Goal: Information Seeking & Learning: Compare options

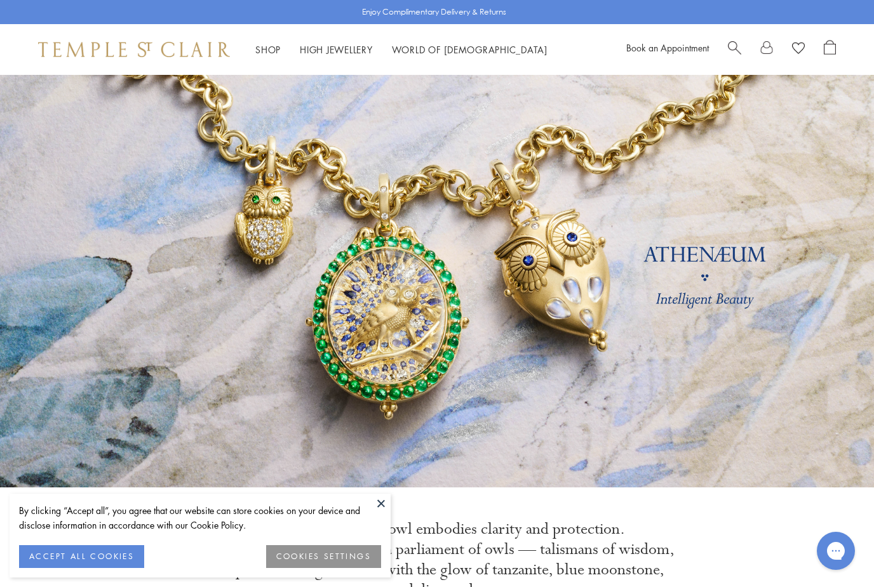
click at [286, 61] on div "Shop Shop Categories Amulets Pendants & Charms Lockets Chains & Leather Cords E…" at bounding box center [437, 49] width 874 height 51
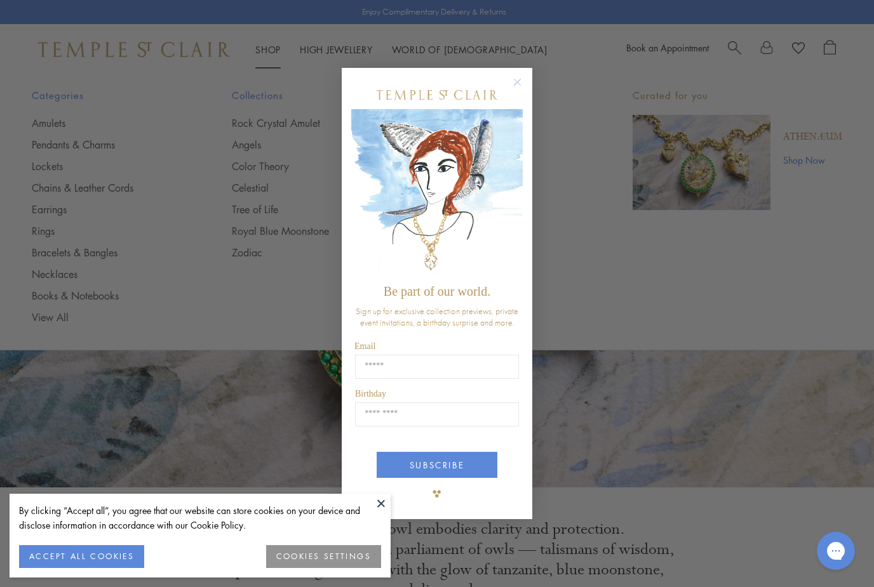
click at [62, 270] on div "Close dialog Be part of our world. Sign up for exclusive collection previews, p…" at bounding box center [437, 293] width 874 height 587
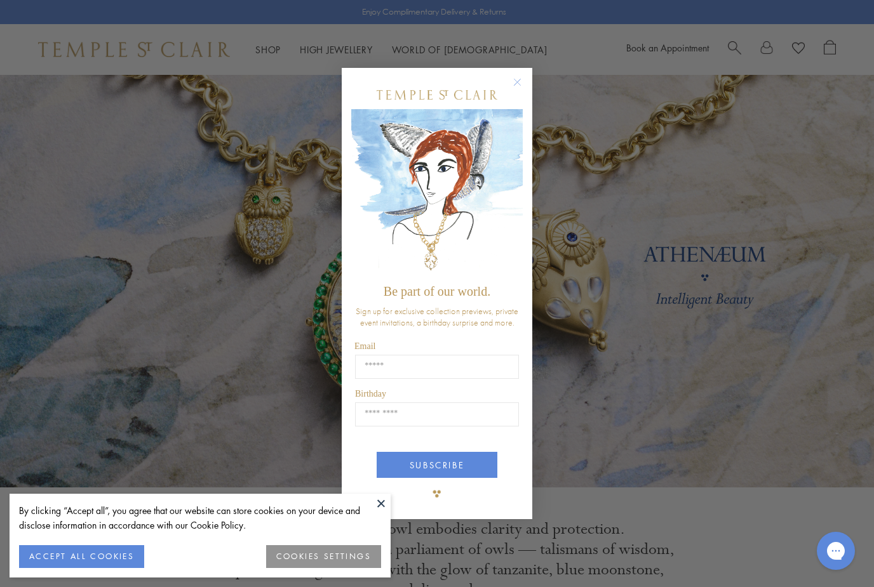
click at [524, 75] on icon "Close dialog" at bounding box center [517, 82] width 16 height 16
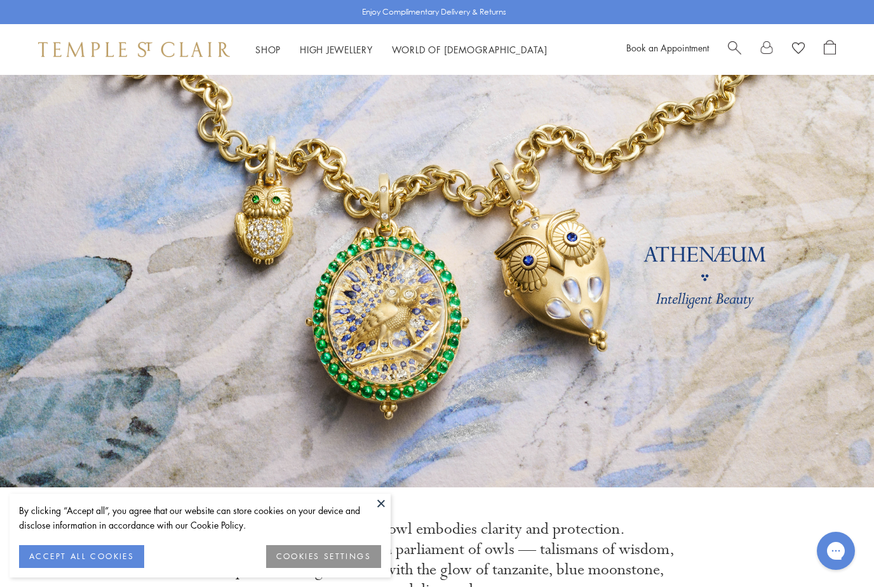
click at [317, 555] on button "COOKIES SETTINGS" at bounding box center [323, 556] width 115 height 23
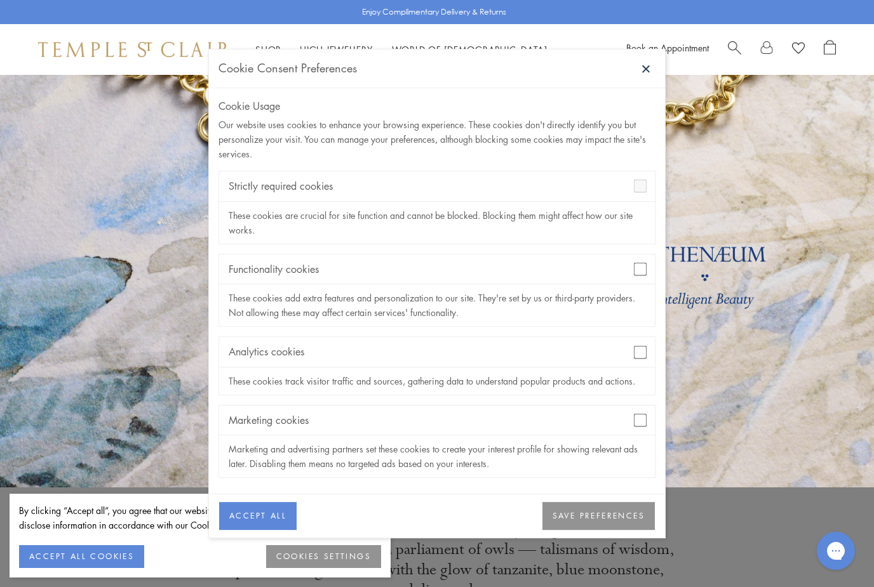
click at [638, 343] on div "Analytics cookies" at bounding box center [437, 352] width 436 height 30
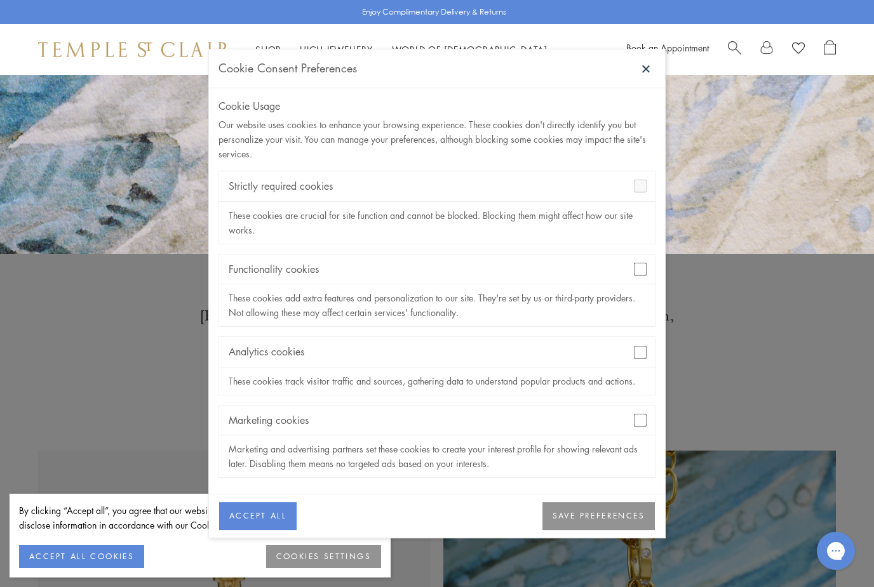
scroll to position [248, 0]
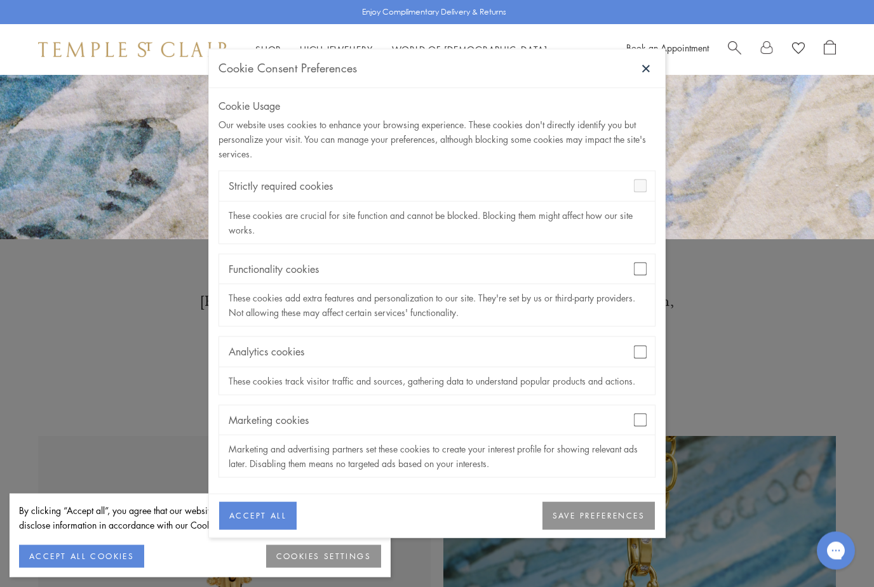
click at [605, 531] on button "SAVE PREFERENCES" at bounding box center [598, 517] width 112 height 28
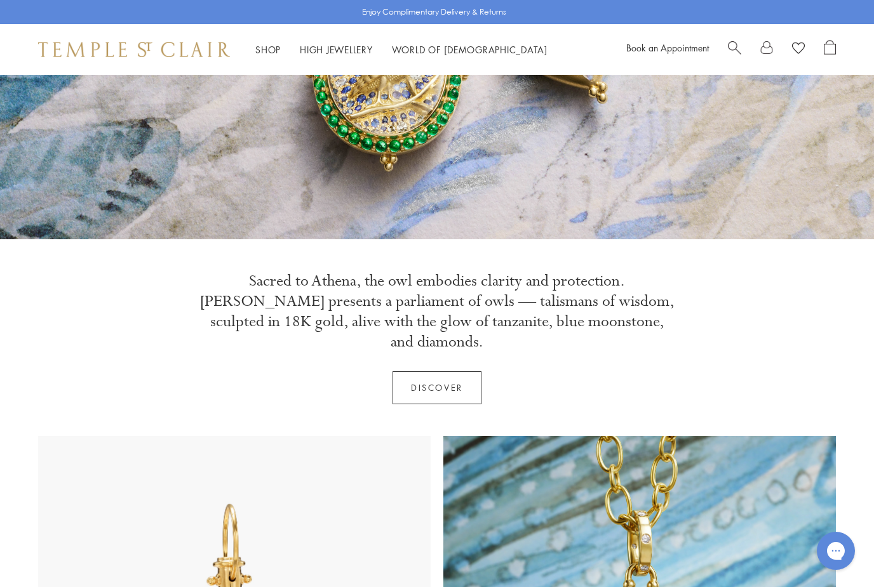
click at [271, 62] on div "Shop Shop Categories Amulets Pendants & Charms Lockets Chains & Leather Cords E…" at bounding box center [437, 49] width 874 height 51
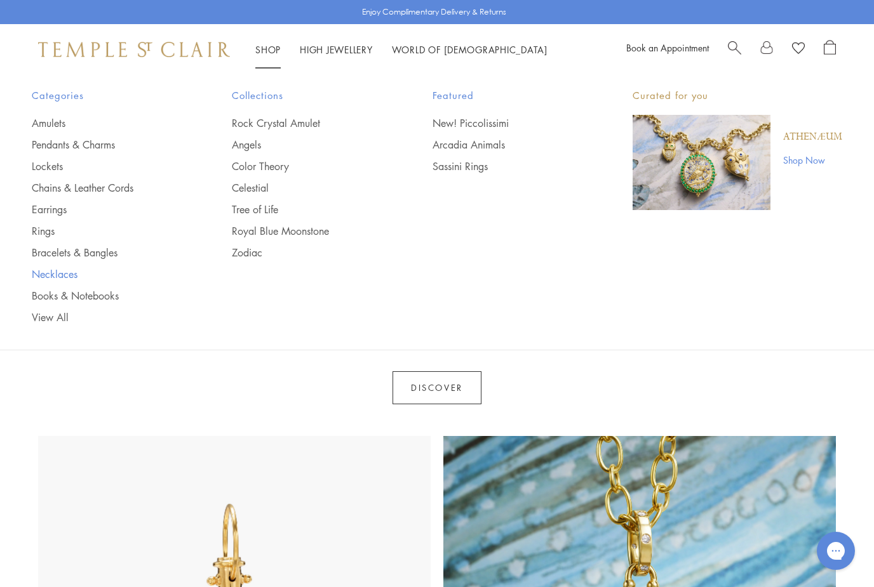
click at [66, 269] on link "Necklaces" at bounding box center [106, 274] width 149 height 14
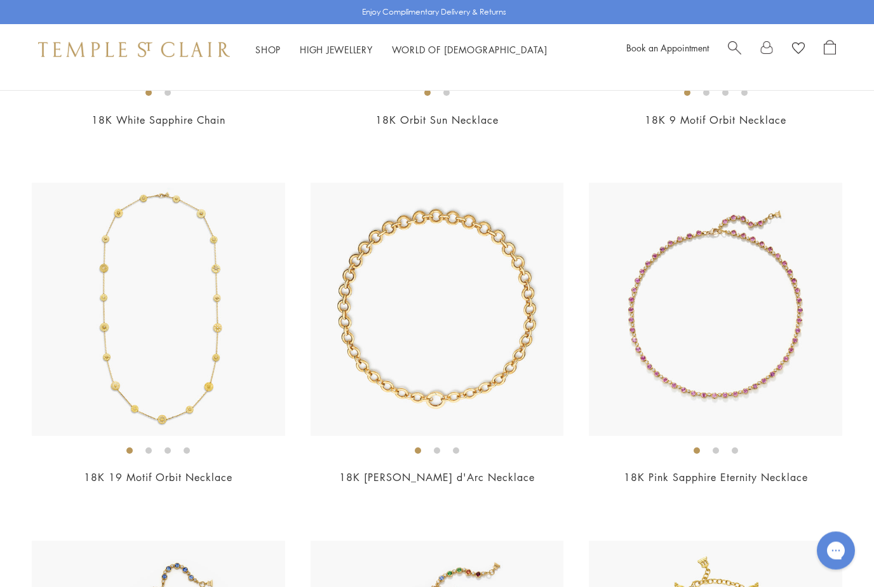
scroll to position [2555, 0]
click at [772, 368] on img at bounding box center [715, 309] width 253 height 253
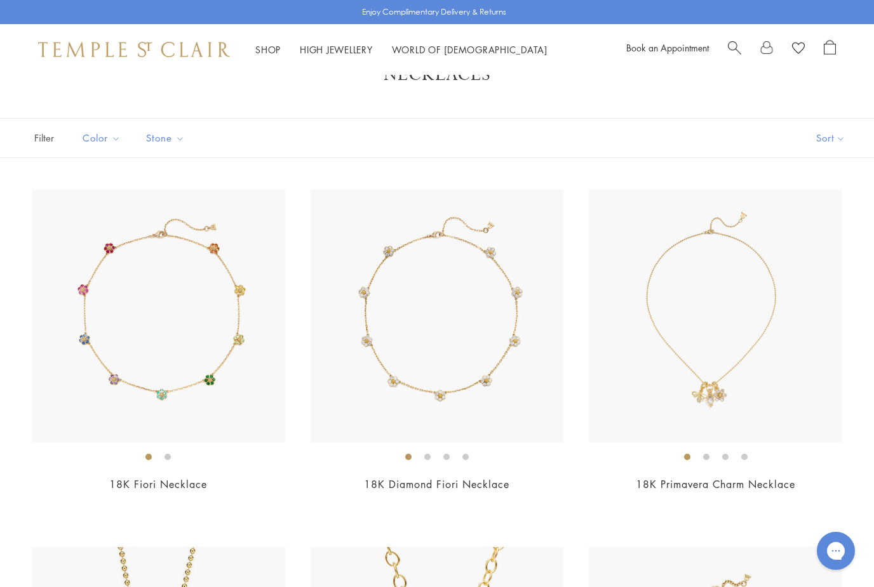
scroll to position [0, 0]
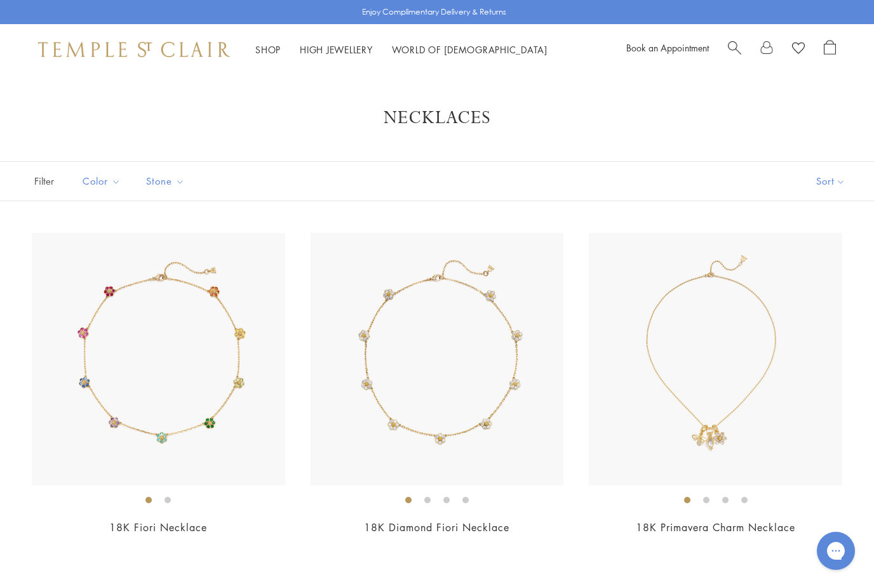
click at [822, 178] on button "Sort" at bounding box center [830, 181] width 86 height 39
click at [844, 180] on button "Sort" at bounding box center [830, 181] width 86 height 39
click at [831, 269] on button "Price, low to high" at bounding box center [809, 270] width 129 height 31
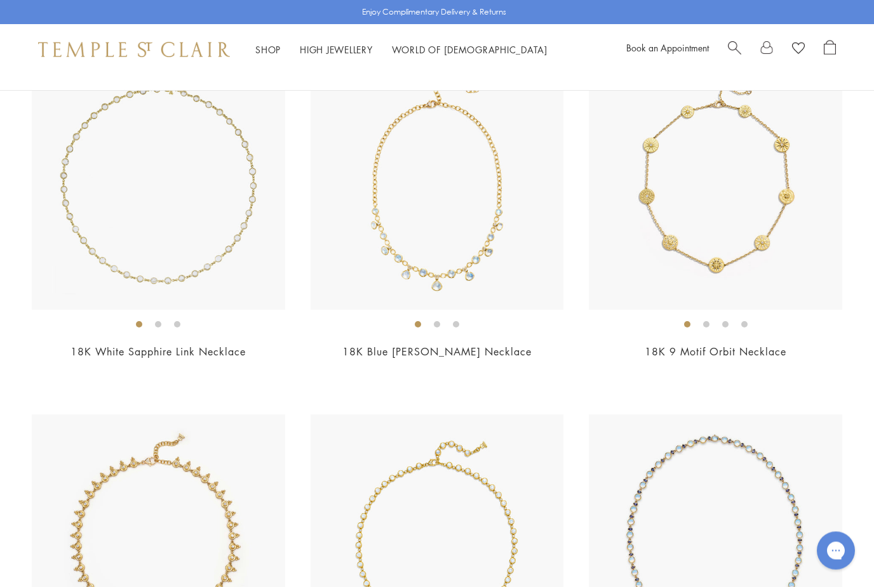
scroll to position [1965, 0]
click at [226, 251] on img at bounding box center [158, 183] width 253 height 253
click at [224, 217] on img at bounding box center [158, 183] width 253 height 253
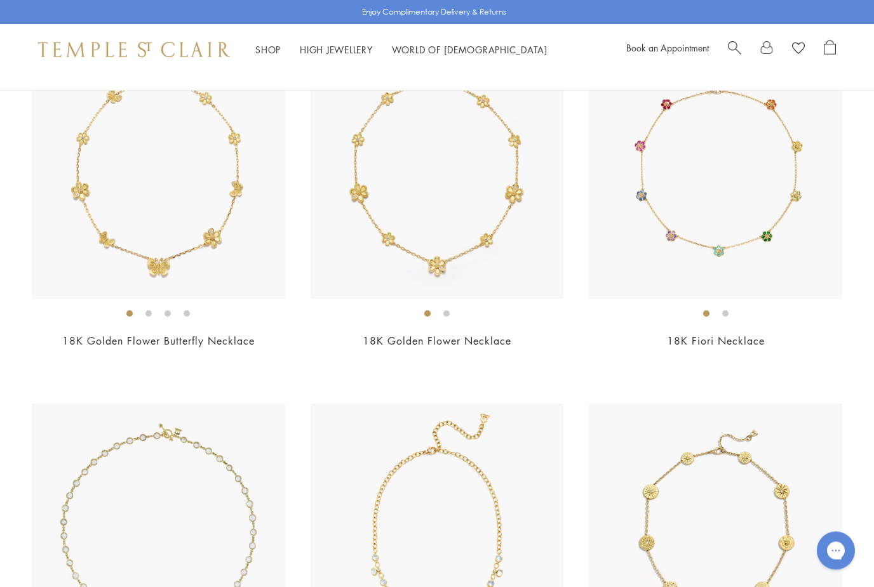
scroll to position [1619, 0]
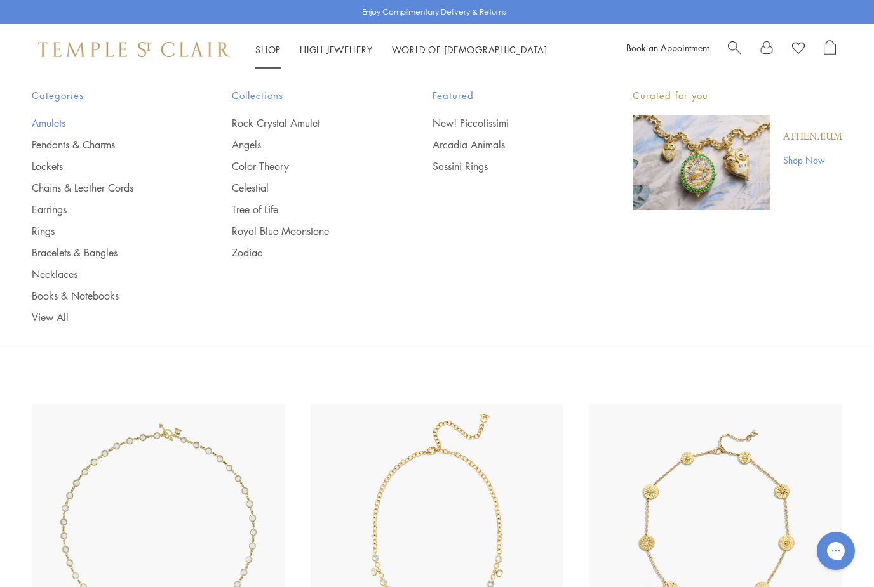
click at [53, 128] on link "Amulets" at bounding box center [106, 123] width 149 height 14
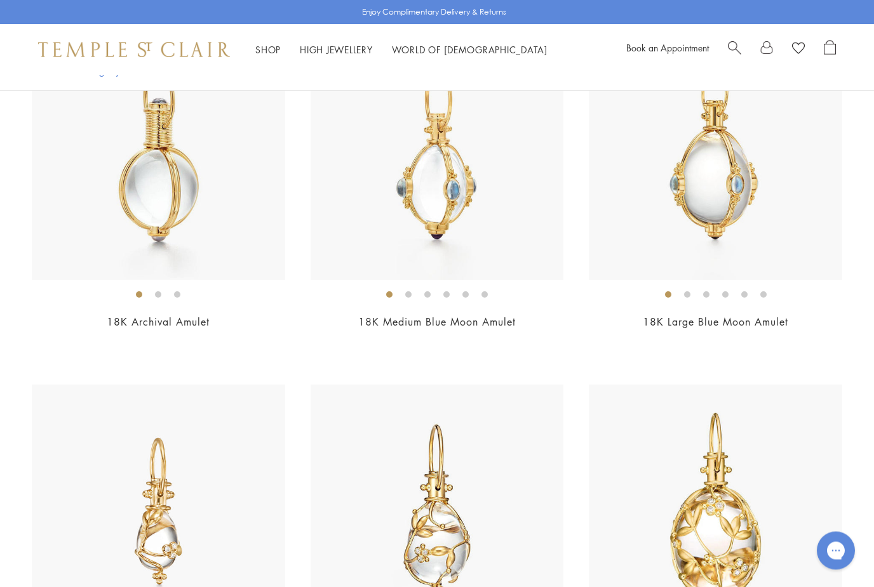
scroll to position [206, 0]
click at [195, 216] on img at bounding box center [158, 153] width 253 height 253
click at [185, 177] on img at bounding box center [158, 153] width 253 height 253
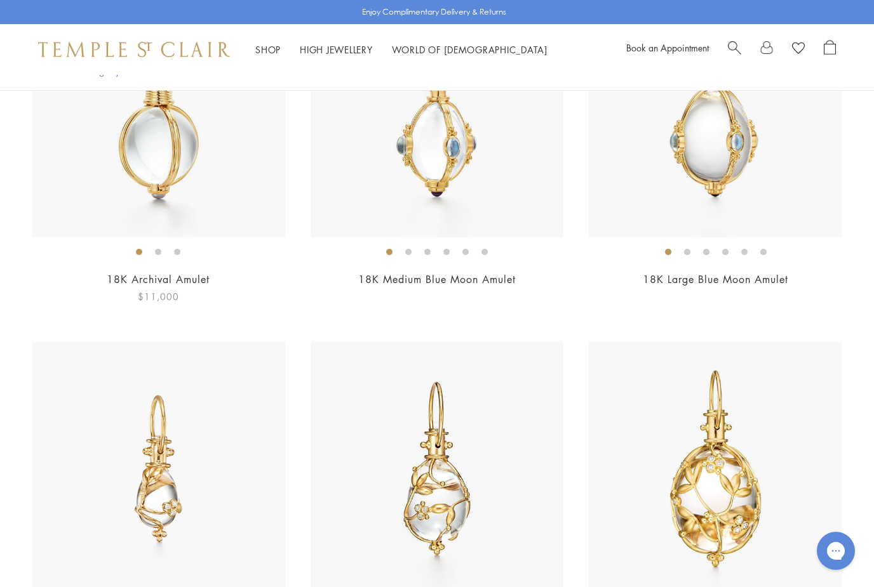
scroll to position [0, 0]
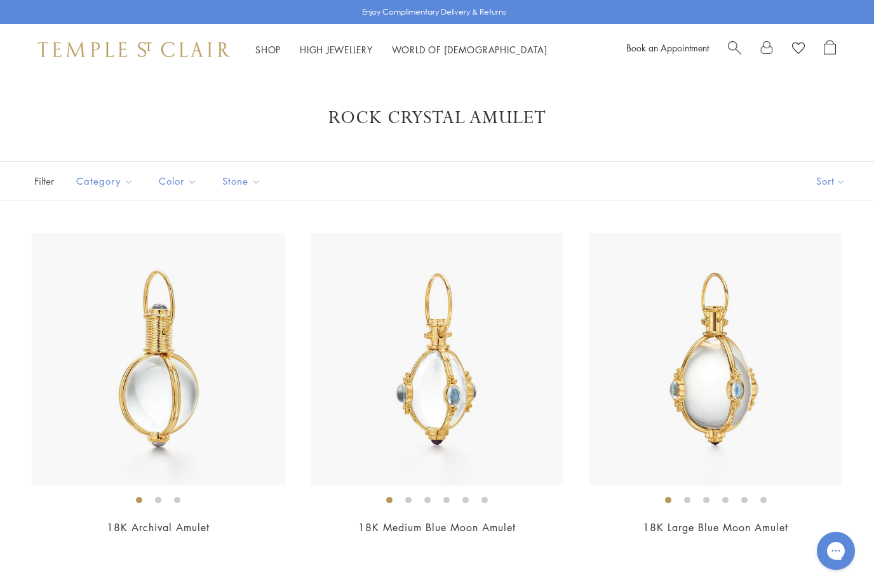
click at [817, 180] on button "Sort" at bounding box center [830, 181] width 86 height 39
click at [843, 183] on button "Sort" at bounding box center [830, 181] width 86 height 39
click at [825, 274] on button "Price, low to high" at bounding box center [809, 270] width 129 height 31
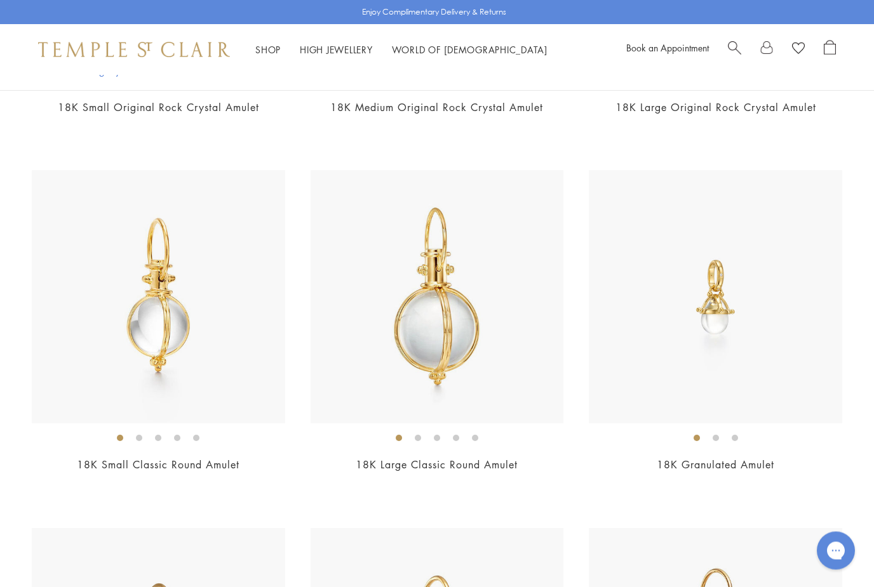
scroll to position [780, 0]
click at [455, 324] on img at bounding box center [437, 295] width 253 height 253
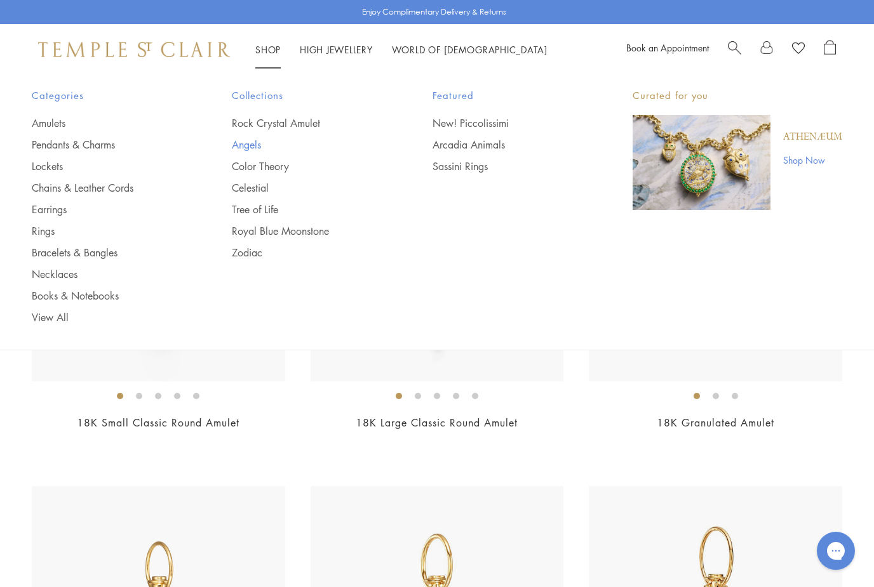
click at [251, 145] on link "Angels" at bounding box center [306, 145] width 149 height 14
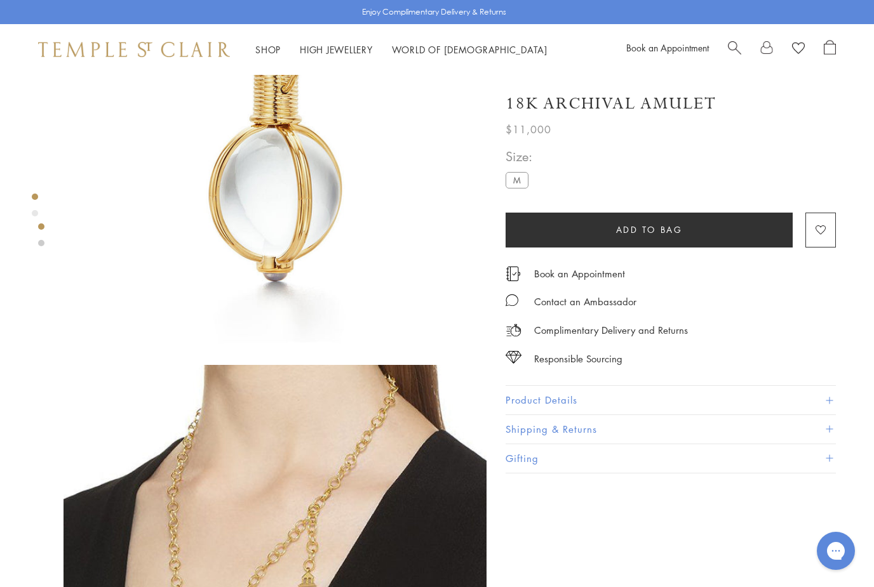
scroll to position [104, 0]
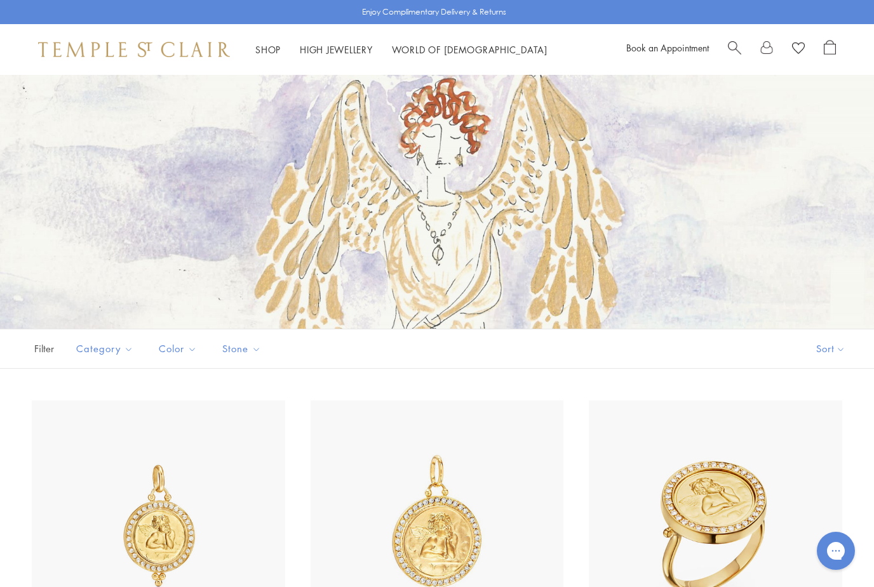
click at [837, 349] on button "Sort" at bounding box center [830, 349] width 86 height 39
click at [844, 352] on button "Sort" at bounding box center [830, 349] width 86 height 39
click at [818, 441] on button "Price, low to high" at bounding box center [809, 438] width 129 height 31
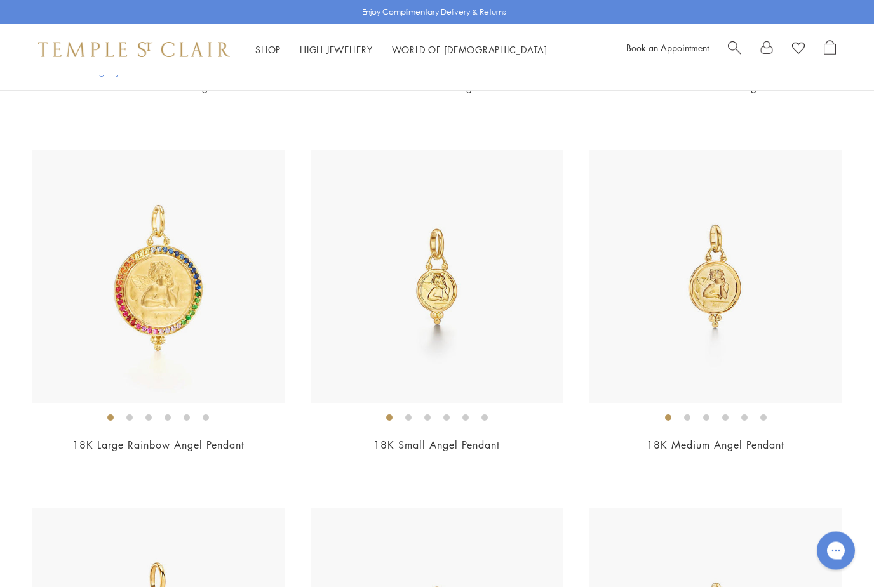
scroll to position [608, 0]
click at [451, 321] on img at bounding box center [437, 276] width 253 height 253
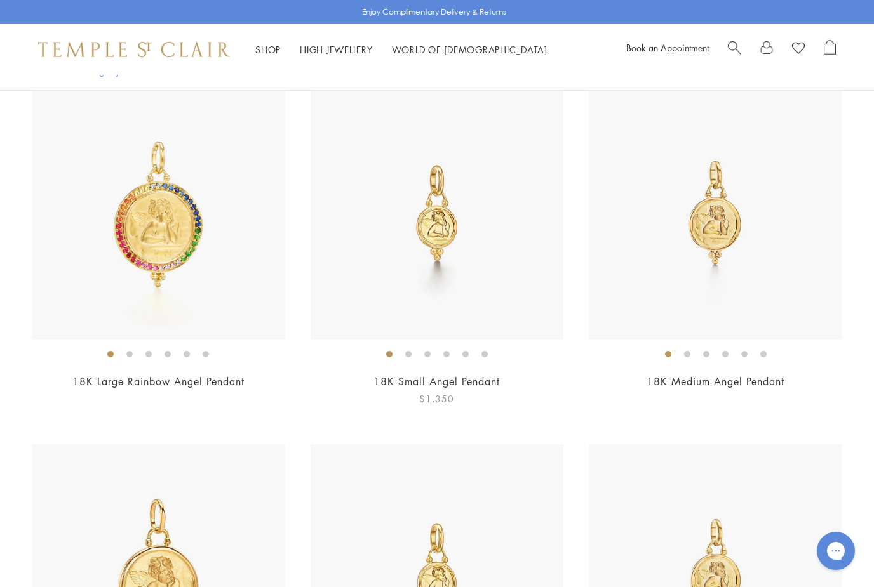
scroll to position [675, 0]
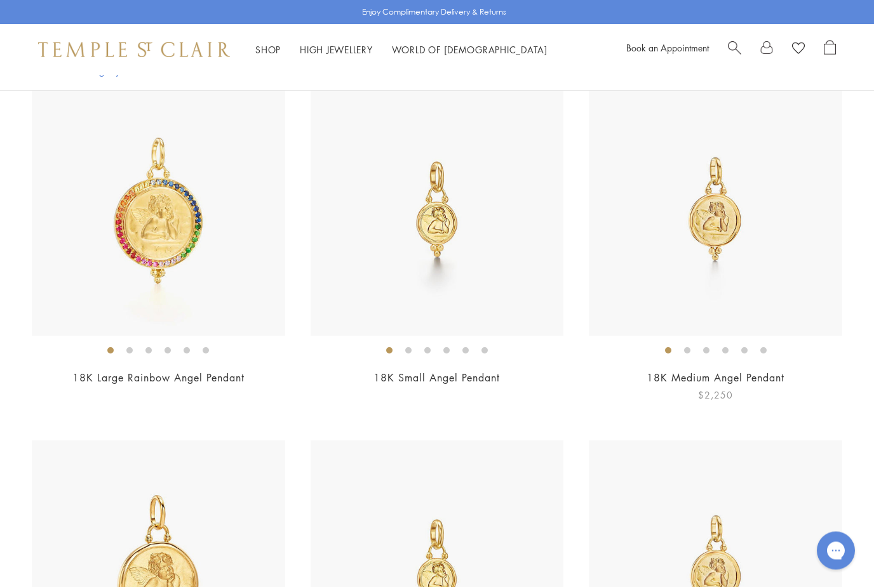
click at [726, 222] on img at bounding box center [715, 209] width 253 height 253
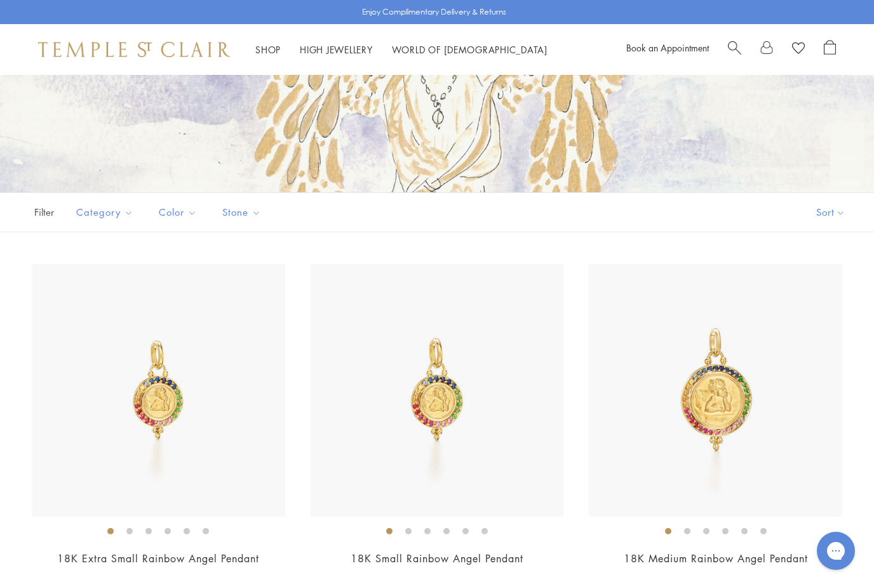
scroll to position [118, 0]
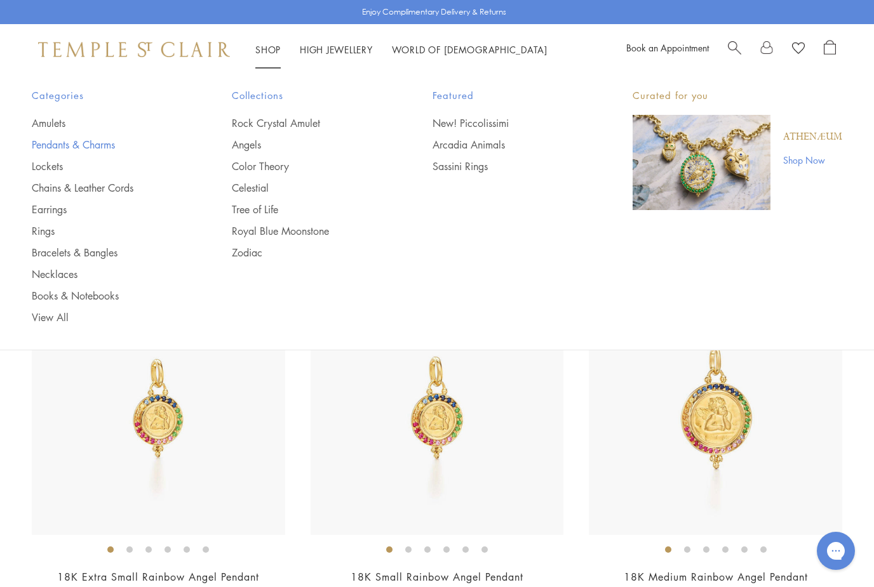
click at [87, 150] on link "Pendants & Charms" at bounding box center [106, 145] width 149 height 14
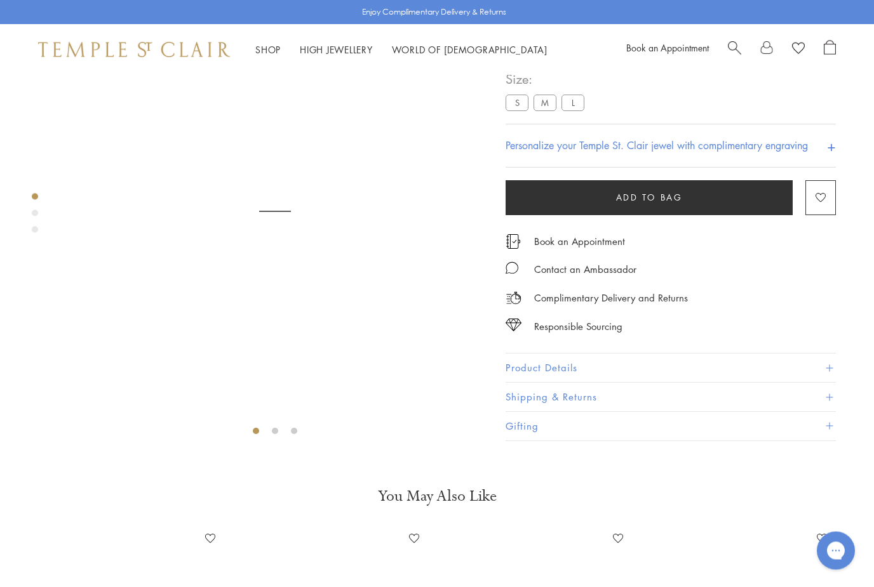
scroll to position [75, 0]
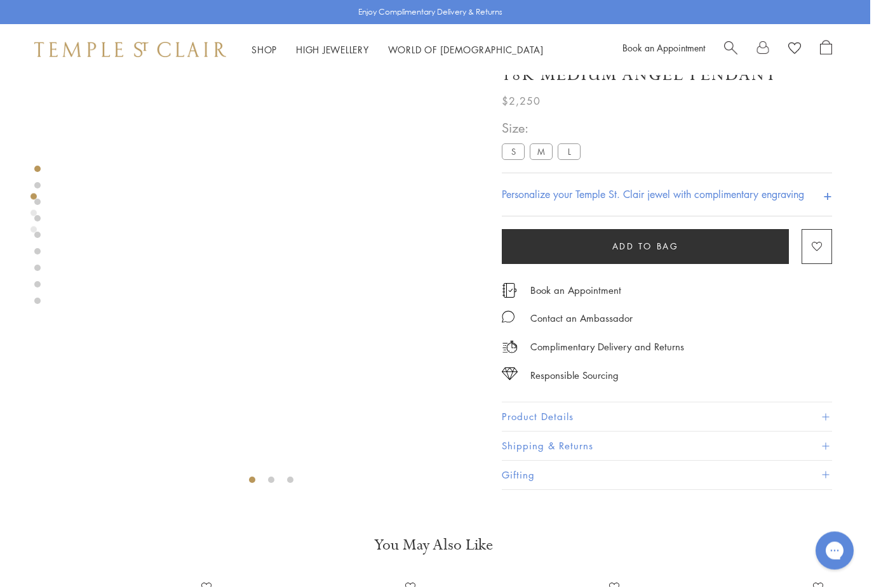
scroll to position [0, 3]
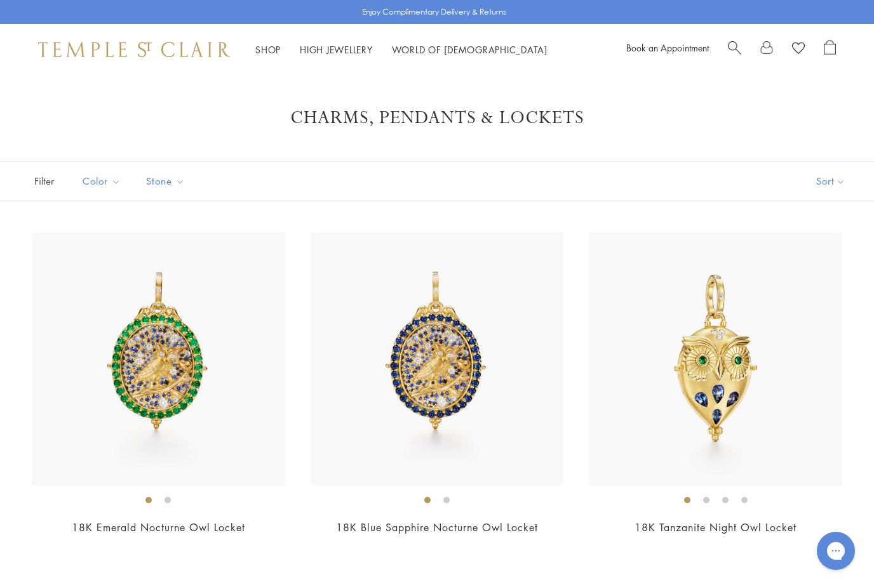
click at [839, 177] on button "Sort" at bounding box center [830, 181] width 86 height 39
click at [833, 189] on button "Sort" at bounding box center [830, 181] width 86 height 39
click at [827, 269] on button "Price, low to high" at bounding box center [809, 270] width 129 height 31
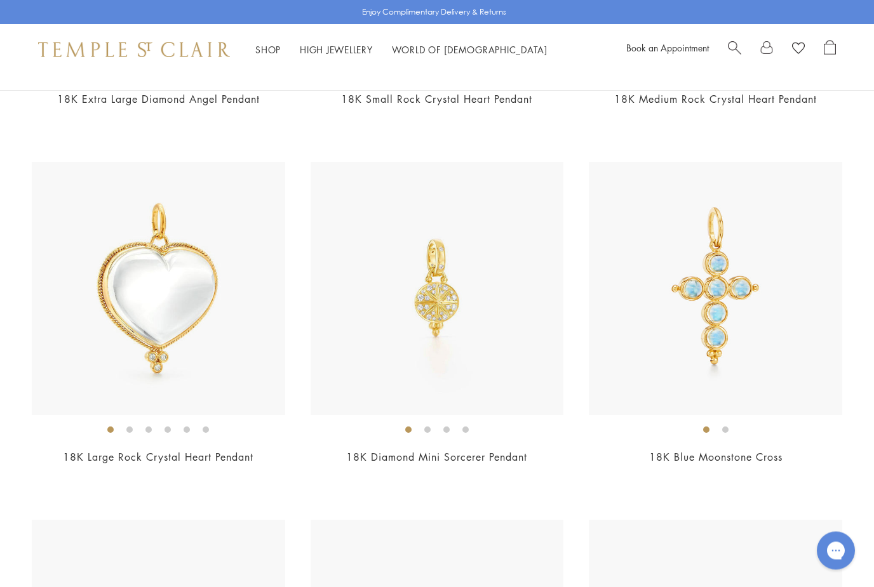
scroll to position [2219, 0]
click at [726, 349] on img at bounding box center [715, 287] width 253 height 253
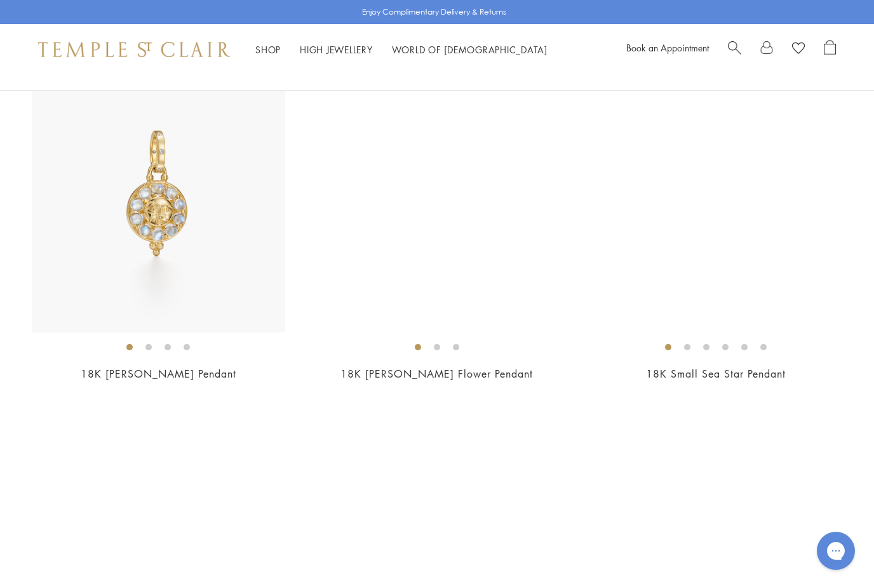
scroll to position [6956, 0]
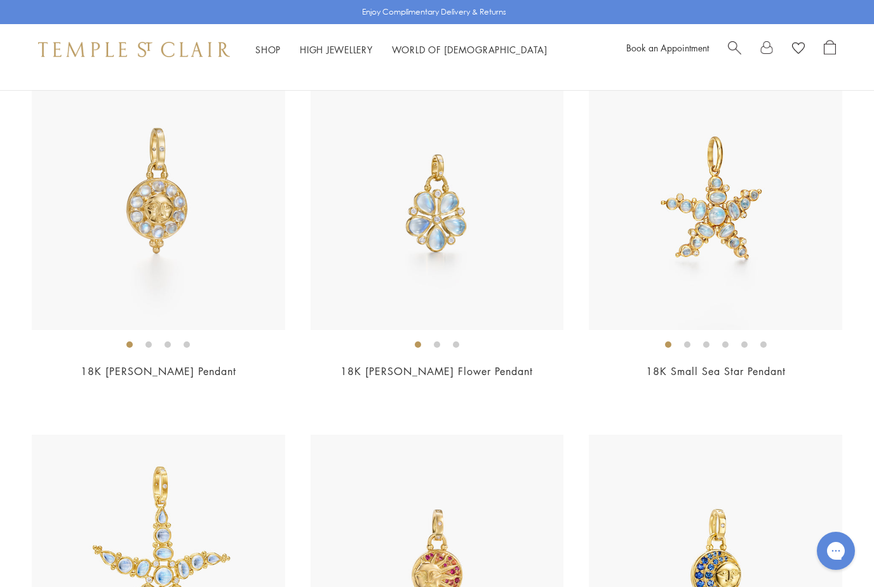
click at [728, 40] on span "Search" at bounding box center [734, 46] width 13 height 13
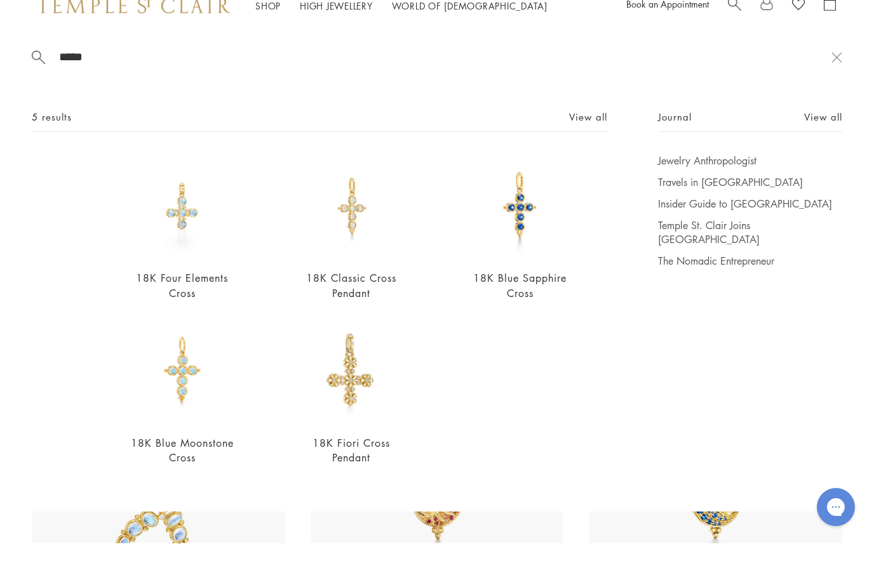
scroll to position [6989, 0]
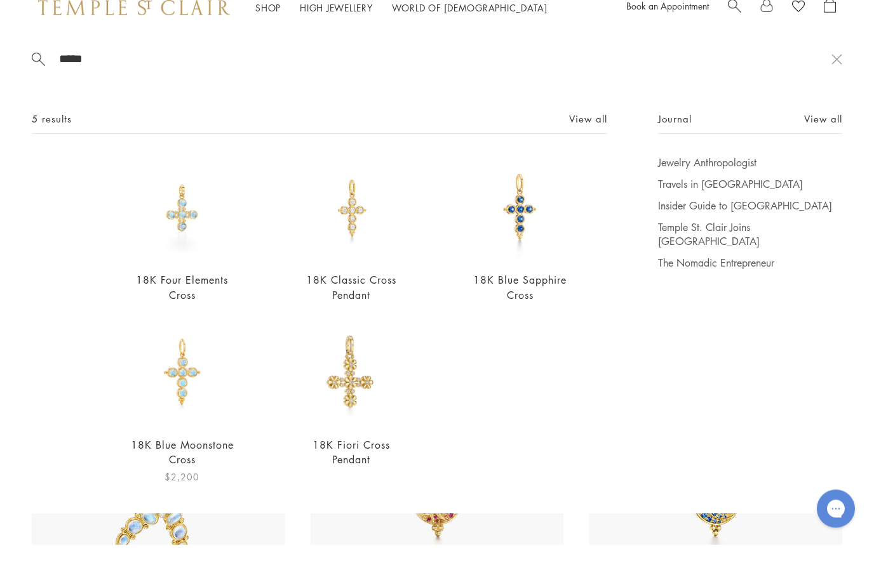
type input "*****"
click at [184, 396] on img at bounding box center [182, 414] width 105 height 105
